Goal: Task Accomplishment & Management: Use online tool/utility

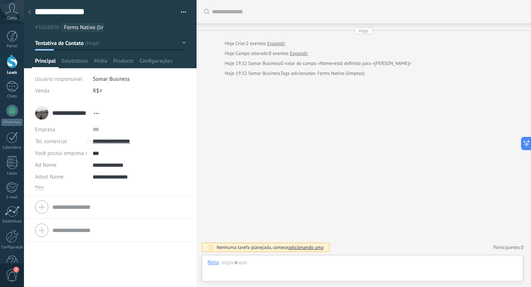
click at [216, 130] on div "Buscar Carregar mais Hoje Hoje Criar: 2 eventos Expandir Hoje Campo alterado: 8…" at bounding box center [364, 143] width 335 height 287
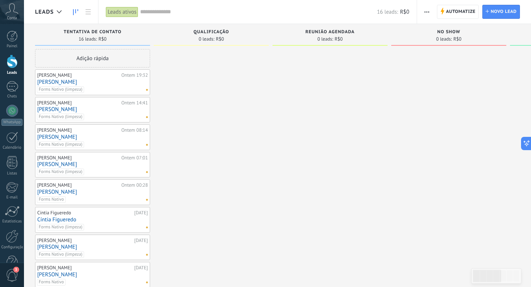
click at [174, 121] on div at bounding box center [211, 275] width 115 height 452
click at [150, 12] on input "text" at bounding box center [258, 12] width 237 height 8
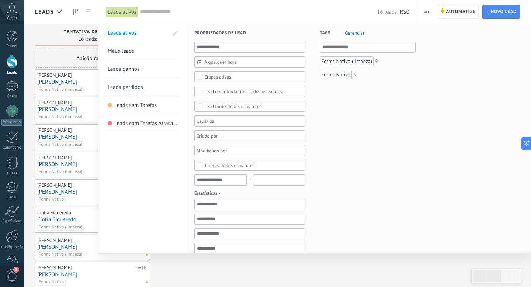
click at [50, 18] on div at bounding box center [265, 143] width 531 height 287
